Goal: Task Accomplishment & Management: Use online tool/utility

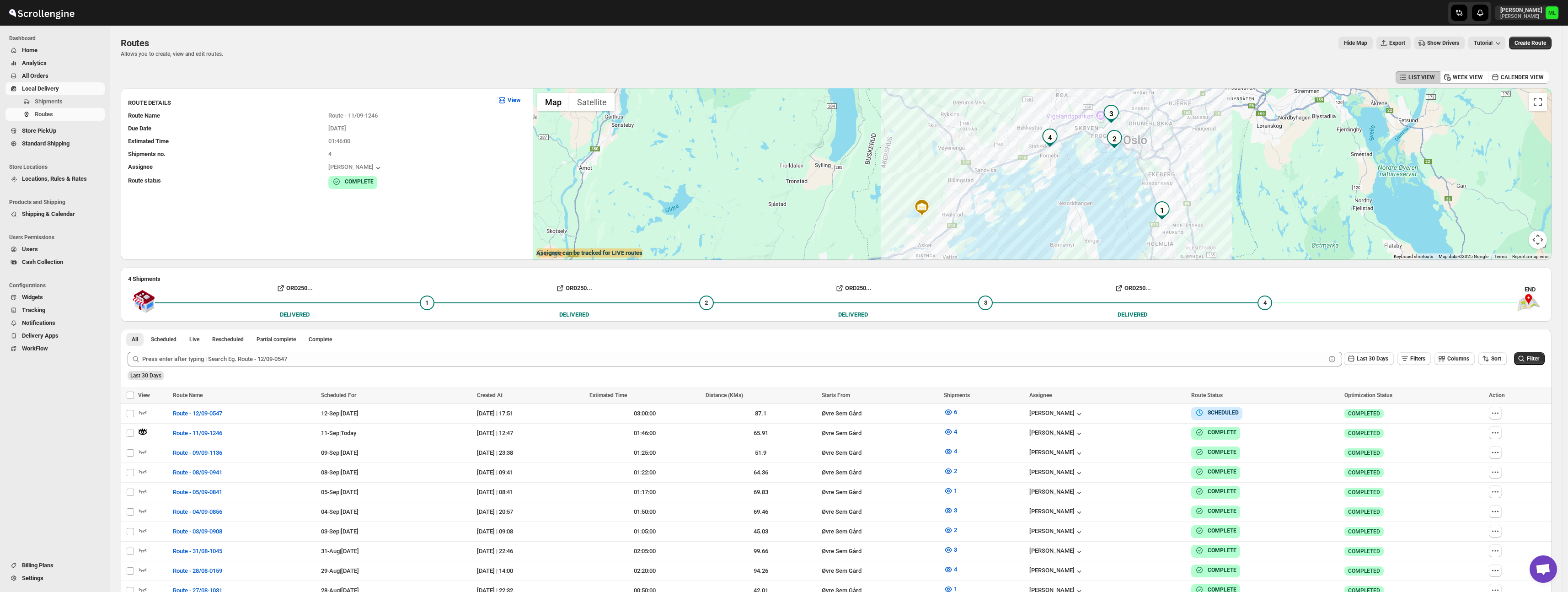
scroll to position [1, 0]
click at [51, 148] on link "Standard Shipping" at bounding box center [55, 144] width 99 height 13
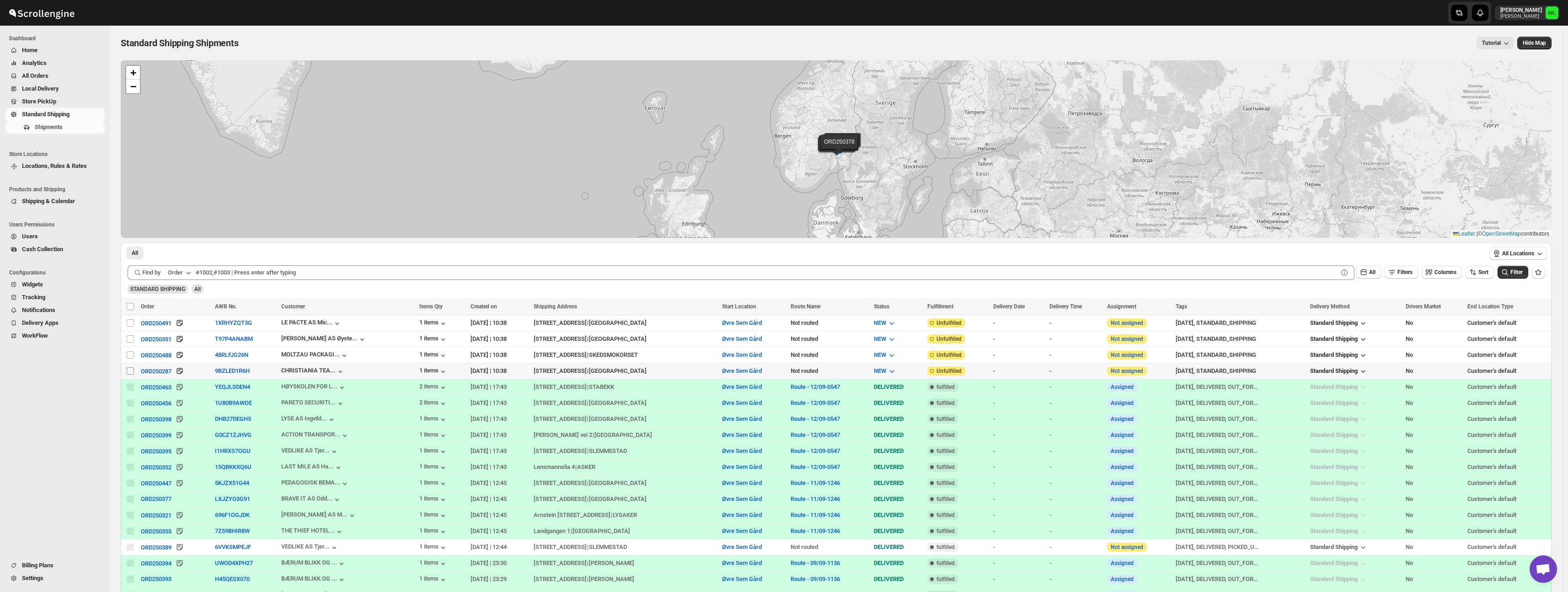
click at [133, 371] on input "Select shipment" at bounding box center [130, 371] width 7 height 7
checkbox input "true"
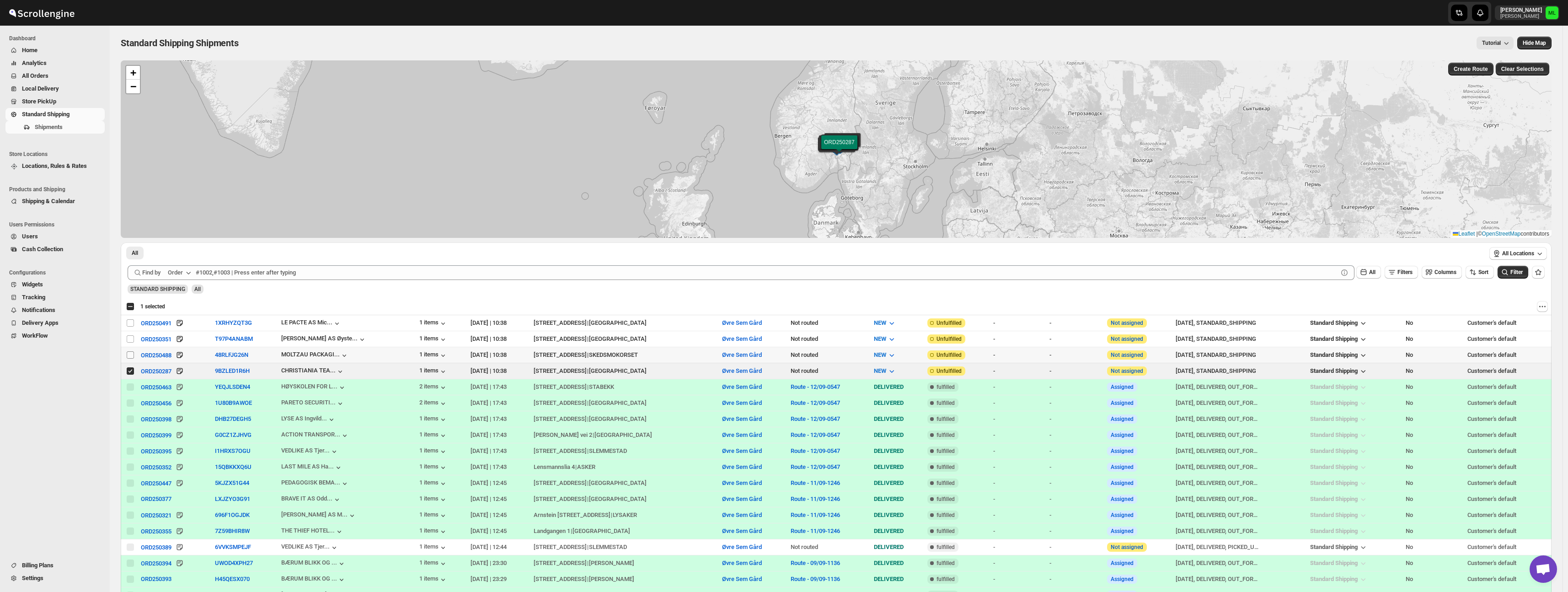
click at [132, 354] on input "Select shipment" at bounding box center [130, 355] width 7 height 7
checkbox input "true"
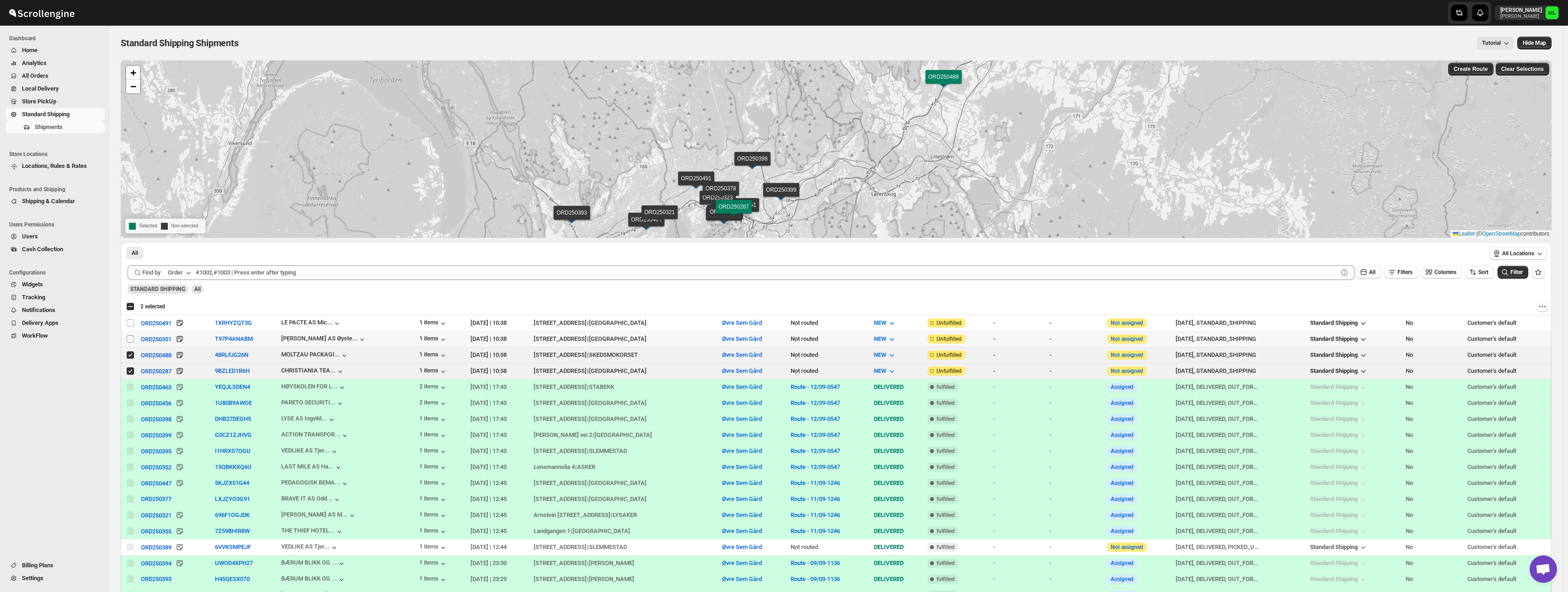
click at [132, 341] on input "Select shipment" at bounding box center [130, 339] width 7 height 7
checkbox input "true"
click at [131, 325] on input "Select shipment" at bounding box center [130, 323] width 7 height 7
checkbox input "true"
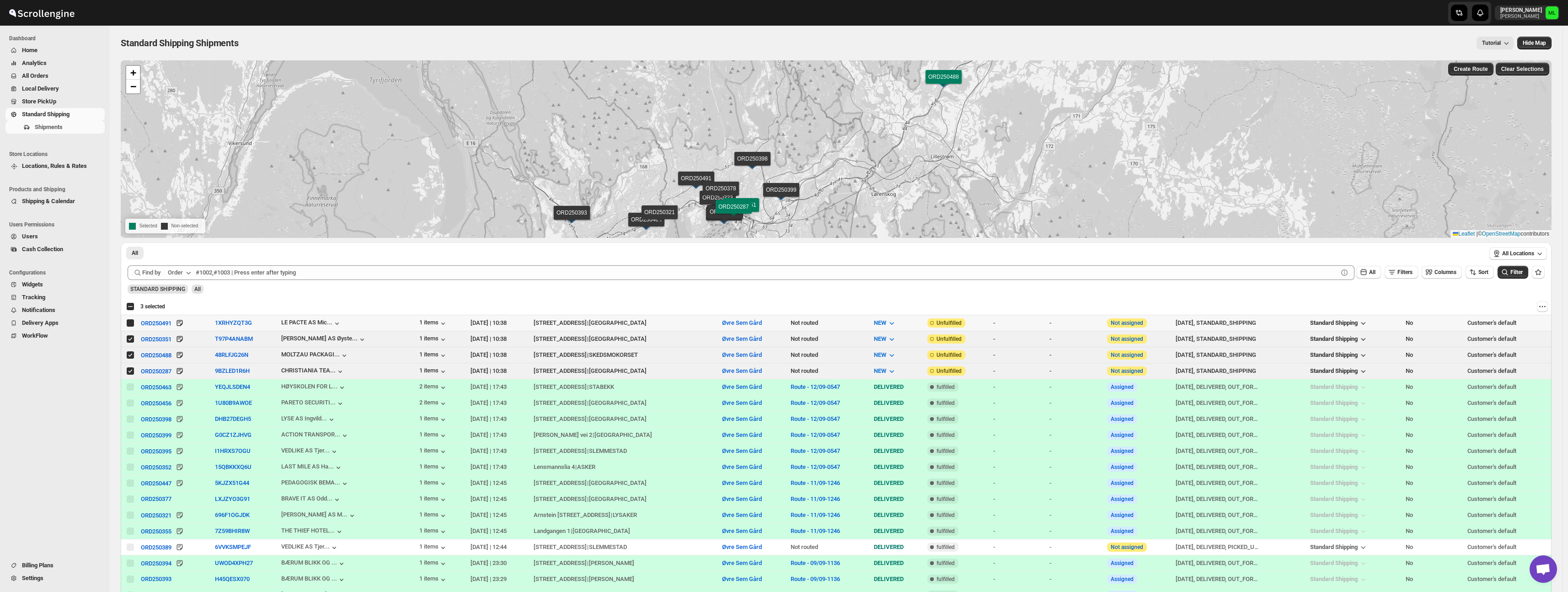
checkbox input "true"
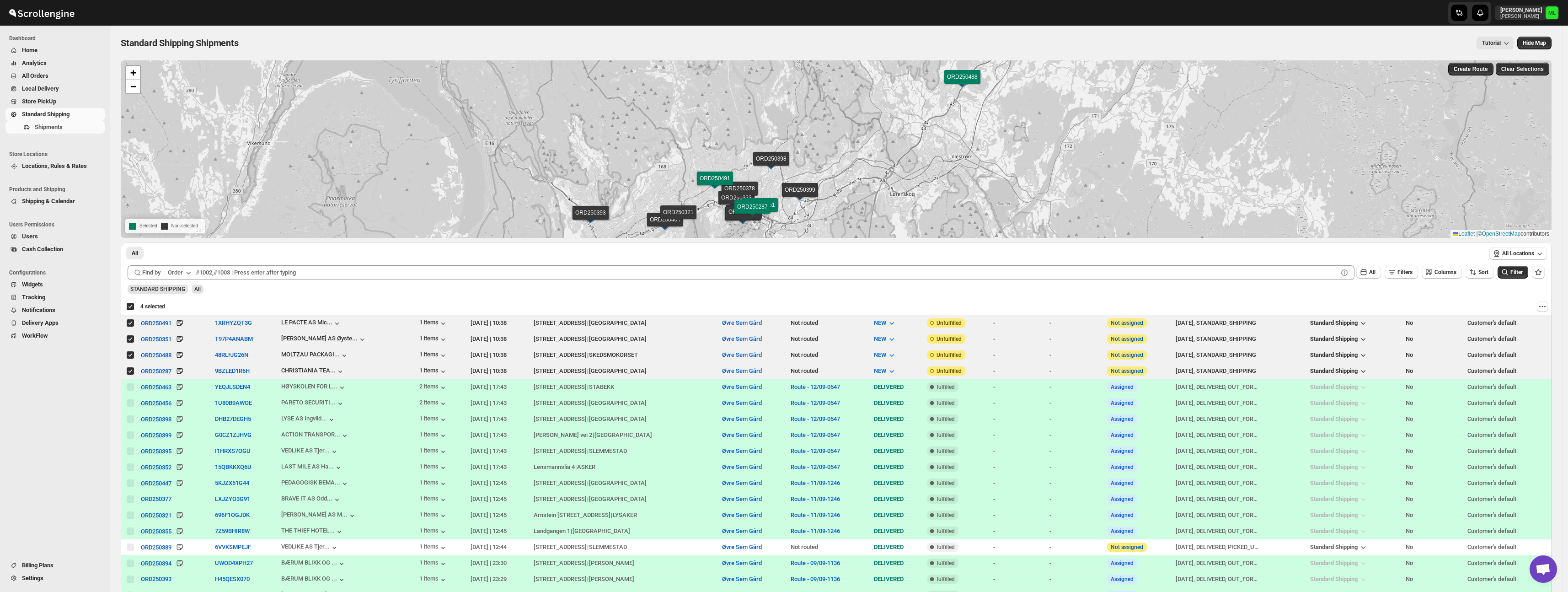
scroll to position [2, 0]
click at [1478, 70] on span "Create Route" at bounding box center [1471, 67] width 34 height 7
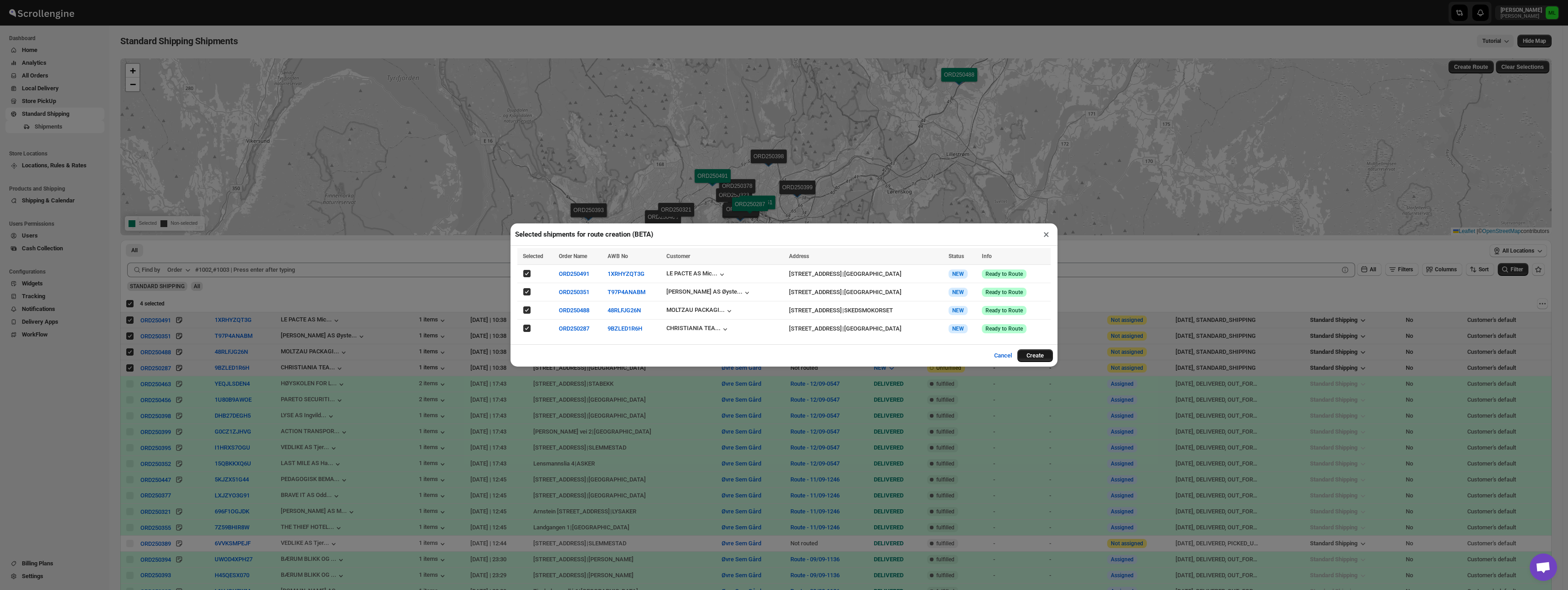
click at [1043, 357] on button "Create" at bounding box center [1035, 356] width 35 height 13
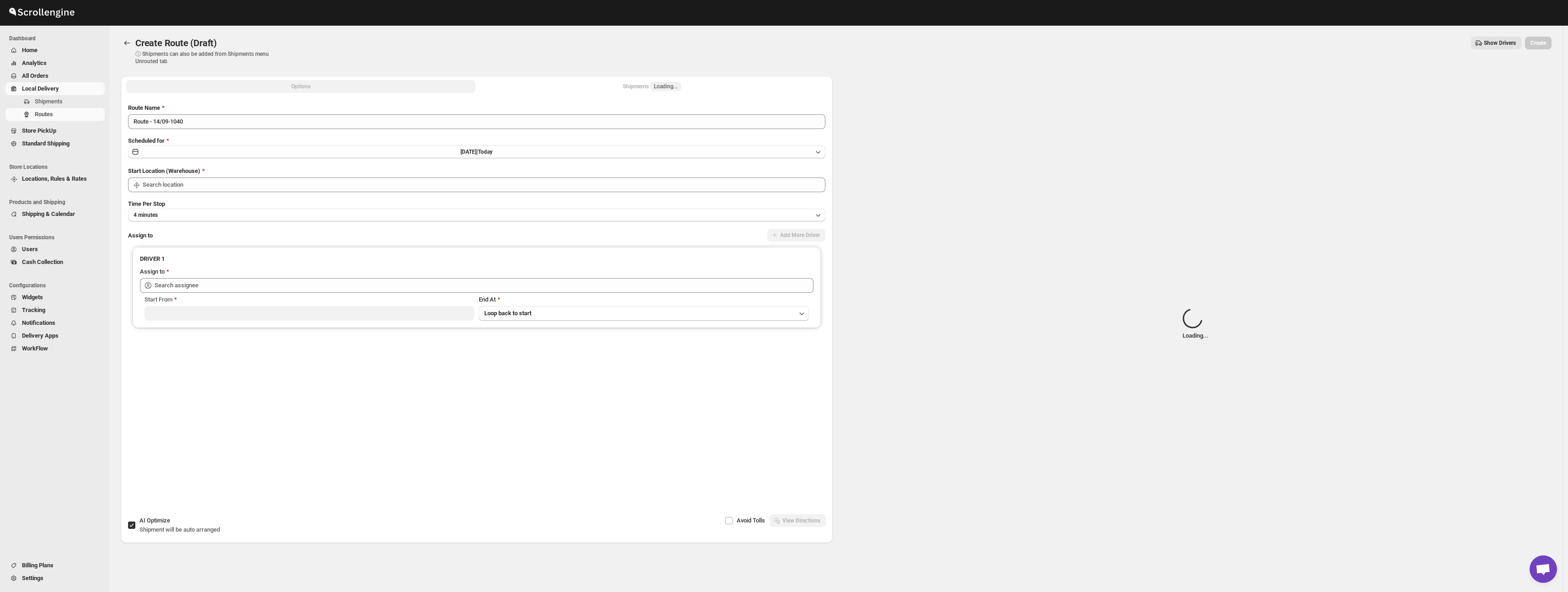
type input "Øvre Sem Gård"
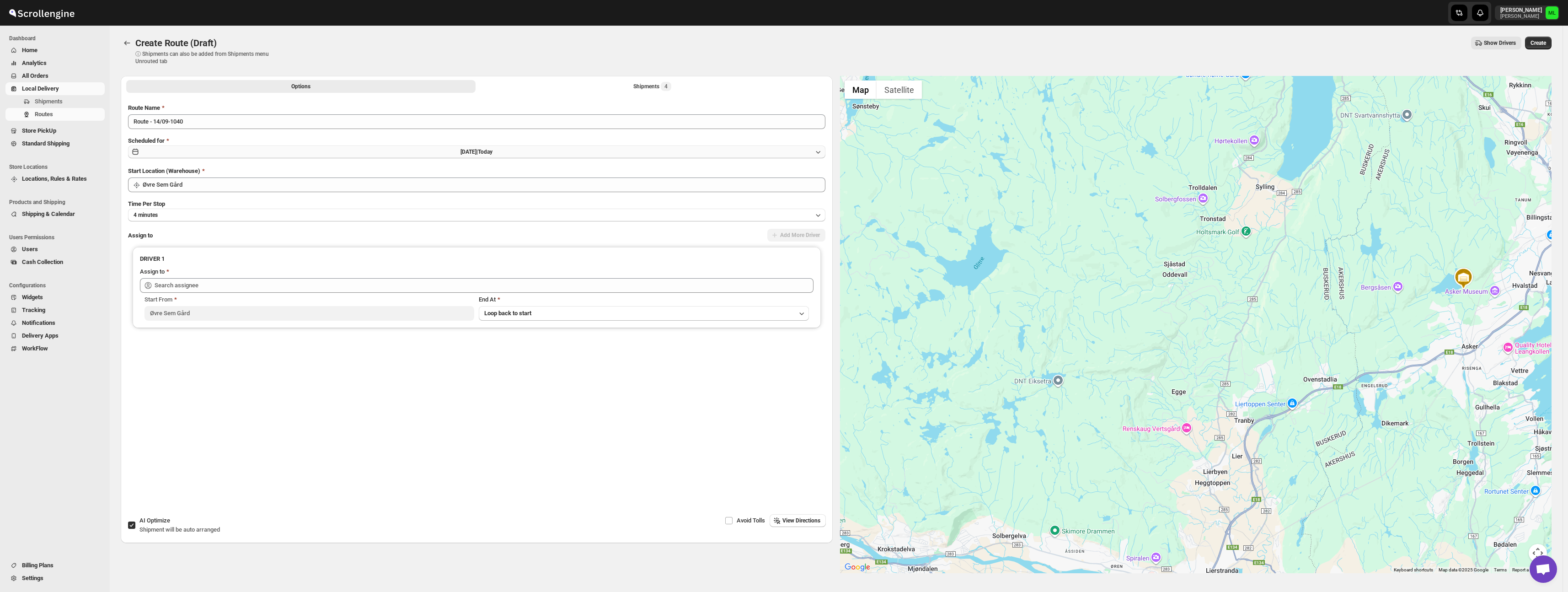
drag, startPoint x: 161, startPoint y: 152, endPoint x: 163, endPoint y: 157, distance: 5.4
click at [162, 152] on button "[DATE] | [DATE]" at bounding box center [477, 152] width 697 height 13
click at [269, 234] on span "15" at bounding box center [282, 230] width 90 height 7
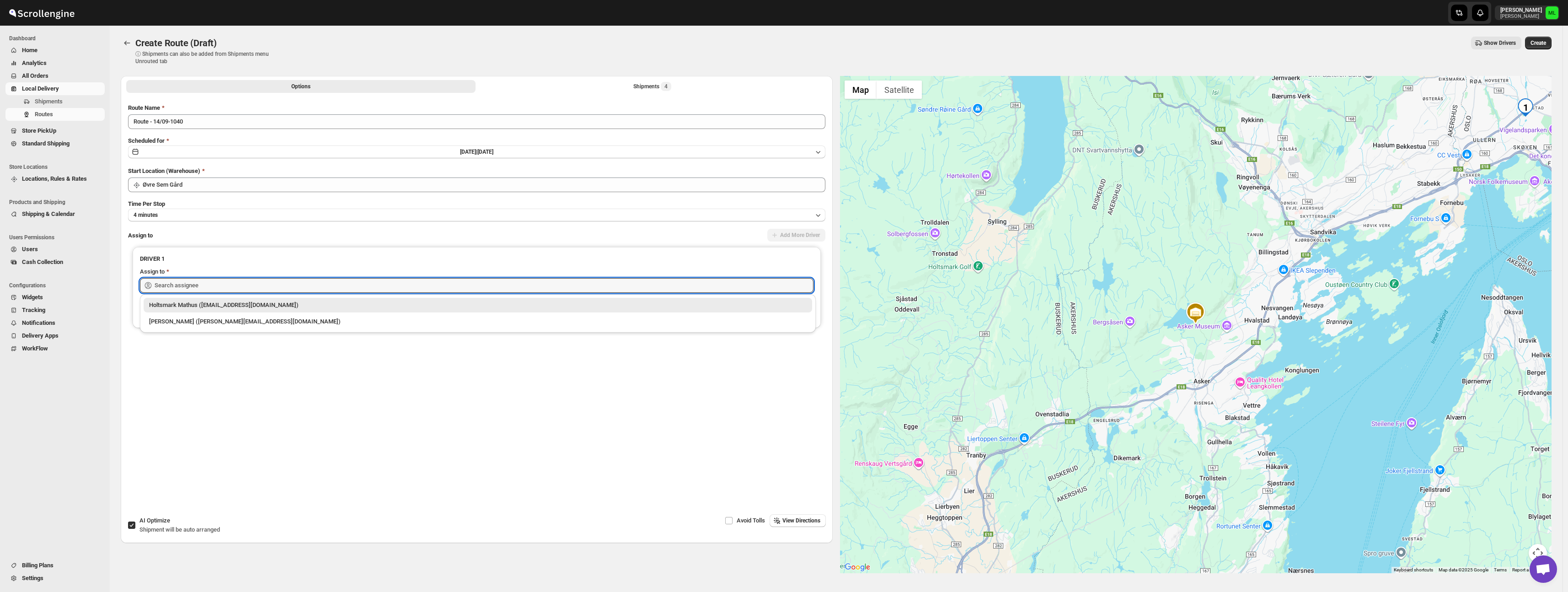
drag, startPoint x: 224, startPoint y: 286, endPoint x: 223, endPoint y: 299, distance: 13.0
click at [224, 286] on input "text" at bounding box center [484, 285] width 659 height 15
click at [227, 324] on div "[PERSON_NAME] ([PERSON_NAME][EMAIL_ADDRESS][DOMAIN_NAME])" at bounding box center [477, 321] width 658 height 9
type input "[PERSON_NAME] ([PERSON_NAME][EMAIL_ADDRESS][DOMAIN_NAME])"
click at [795, 522] on span "View Directions" at bounding box center [801, 521] width 38 height 7
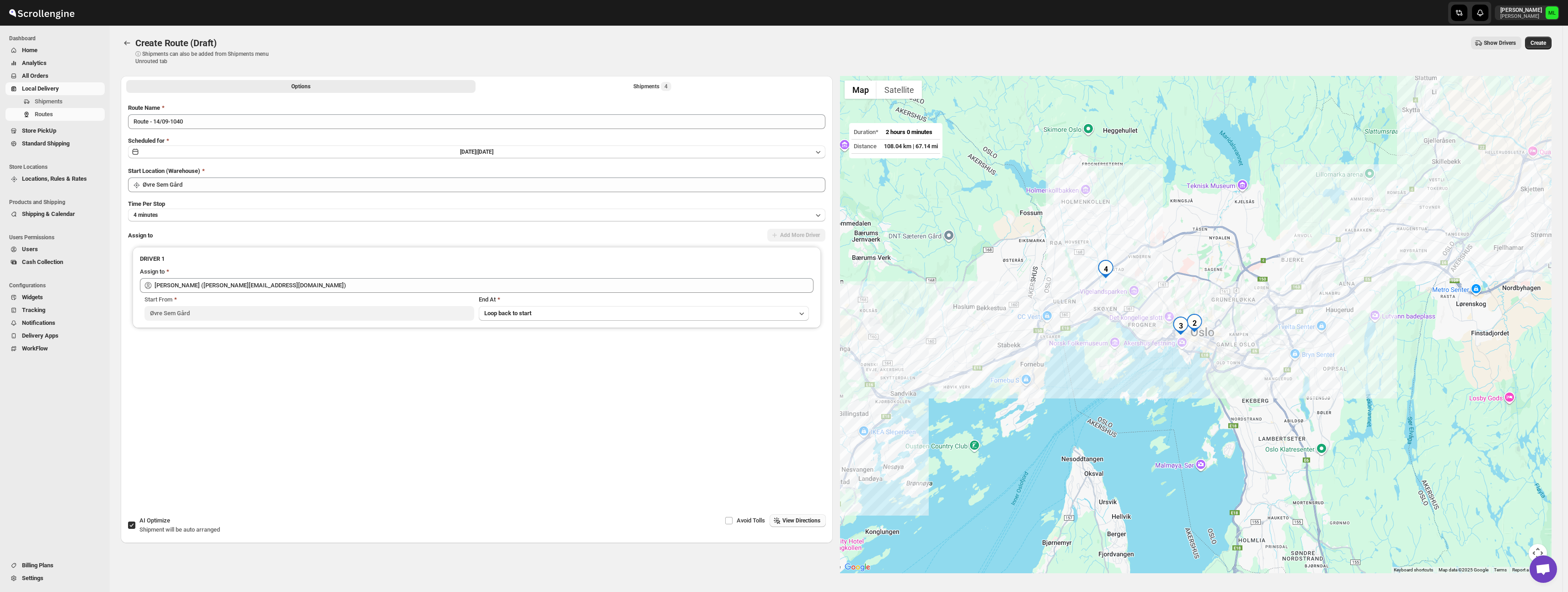
drag, startPoint x: 1040, startPoint y: 435, endPoint x: 1255, endPoint y: 305, distance: 251.2
click at [1255, 305] on div at bounding box center [1196, 324] width 712 height 497
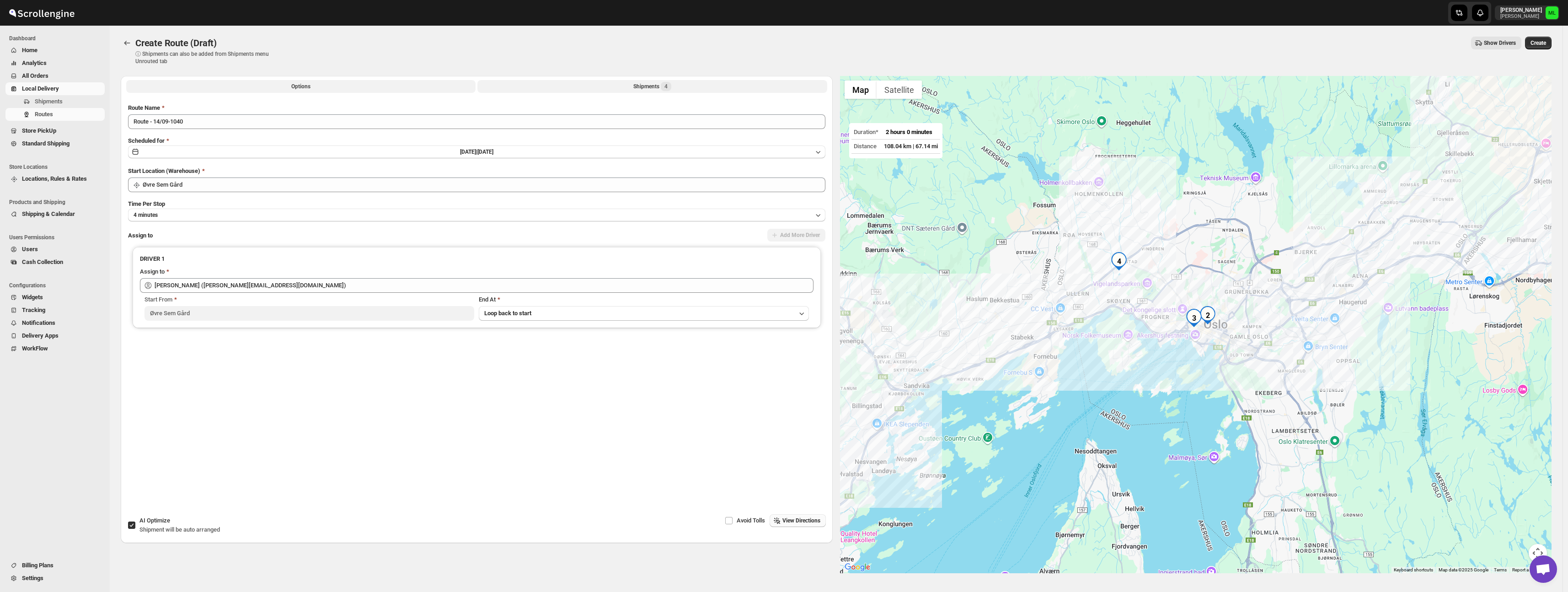
click at [657, 87] on div "Shipments 4" at bounding box center [652, 86] width 38 height 9
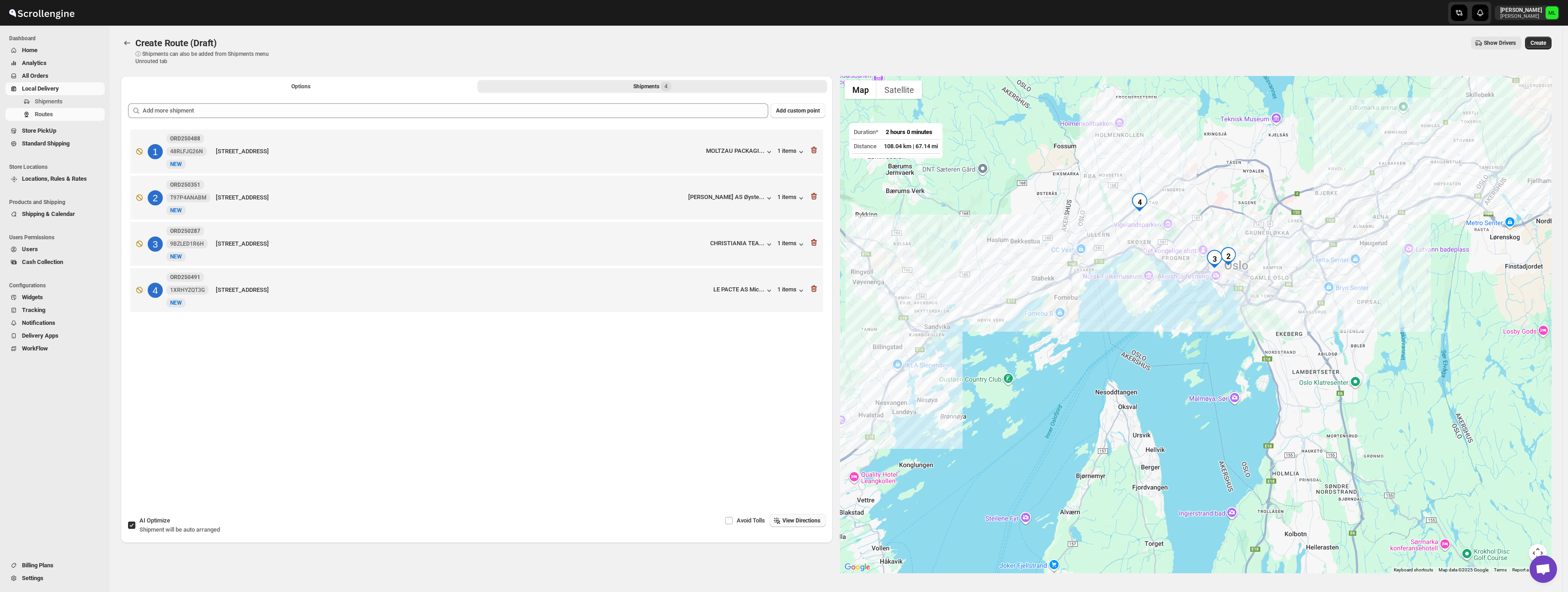
drag, startPoint x: 1104, startPoint y: 227, endPoint x: 757, endPoint y: 302, distance: 355.0
click at [757, 302] on div "Options Shipments 4 More views Options Shipments 4 More views Add custom point …" at bounding box center [832, 321] width 1438 height 505
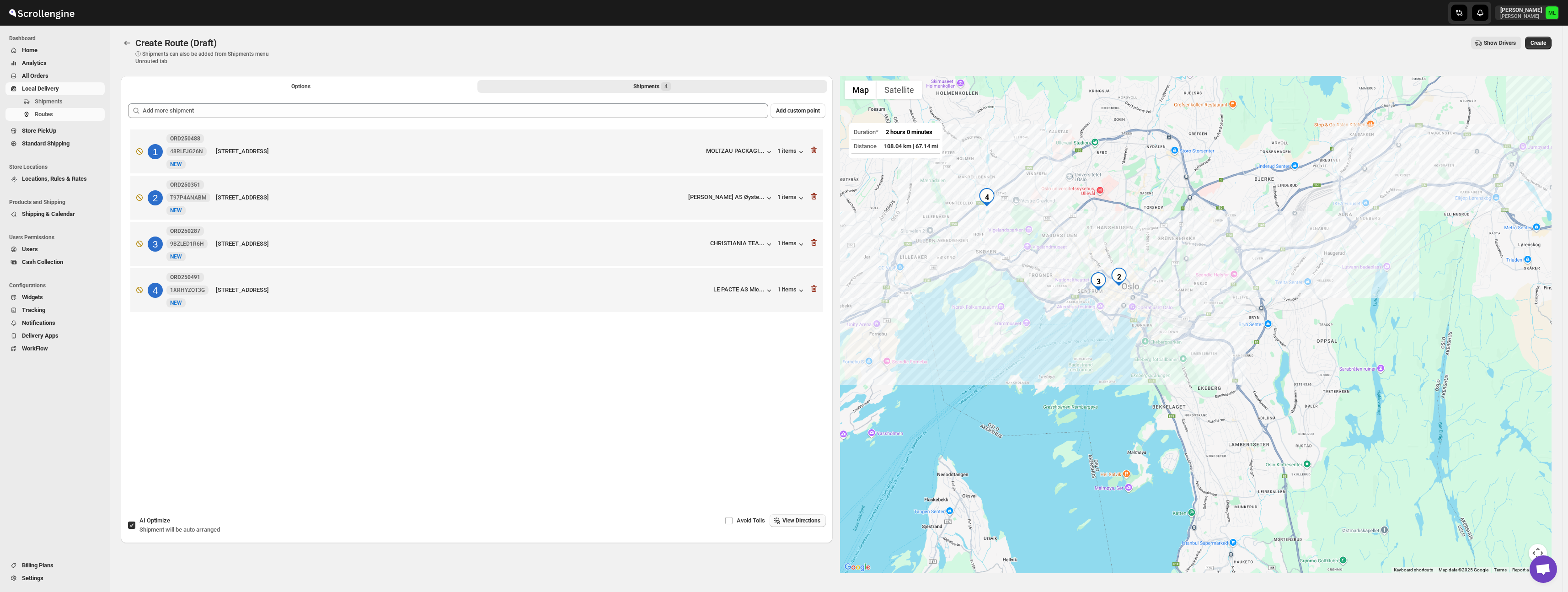
drag, startPoint x: 1319, startPoint y: 243, endPoint x: 1259, endPoint y: 260, distance: 62.4
click at [1265, 258] on div at bounding box center [1196, 324] width 712 height 497
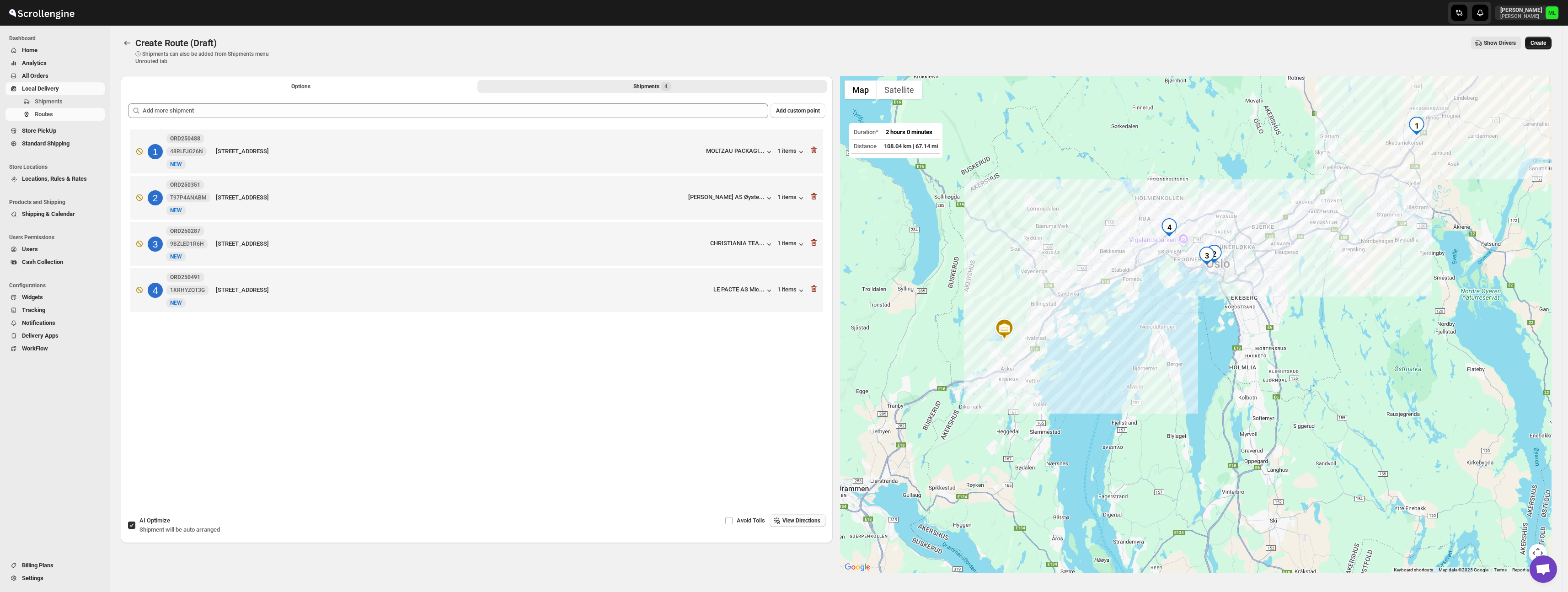
click at [1544, 43] on span "Create" at bounding box center [1537, 43] width 15 height 7
